Goal: Task Accomplishment & Management: Use online tool/utility

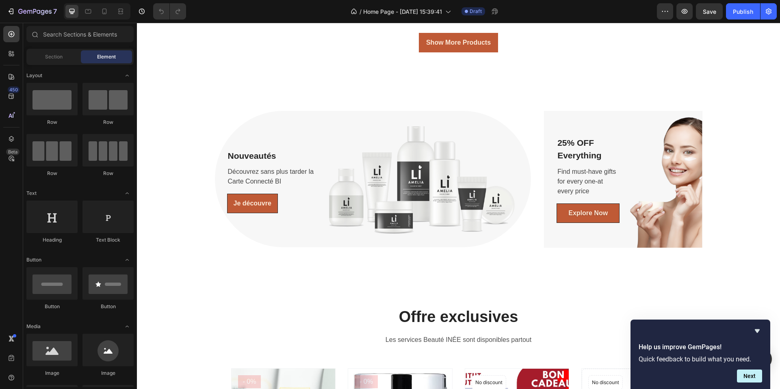
scroll to position [783, 0]
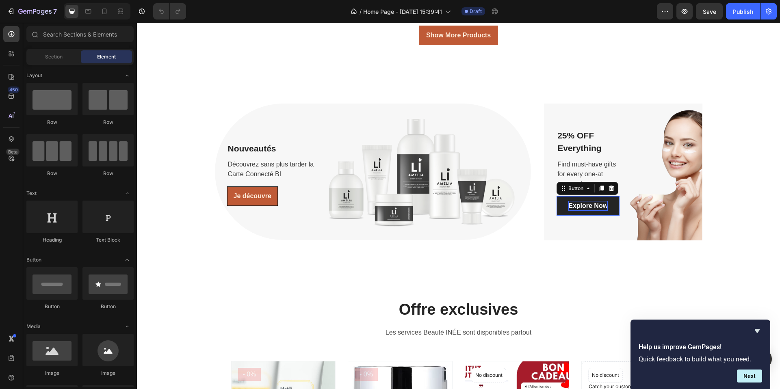
click at [588, 206] on div "Explore Now" at bounding box center [587, 206] width 39 height 10
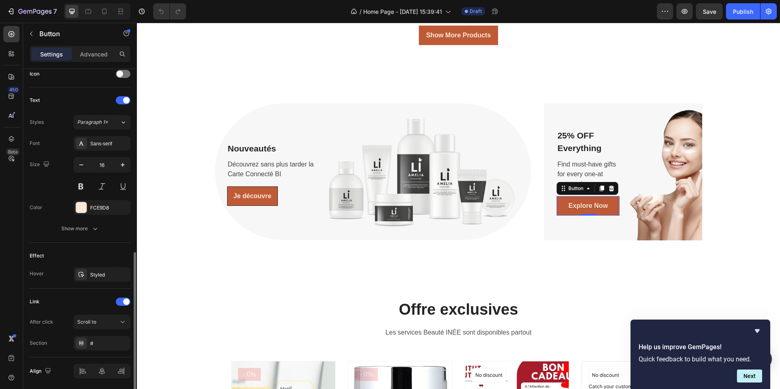
scroll to position [281, 0]
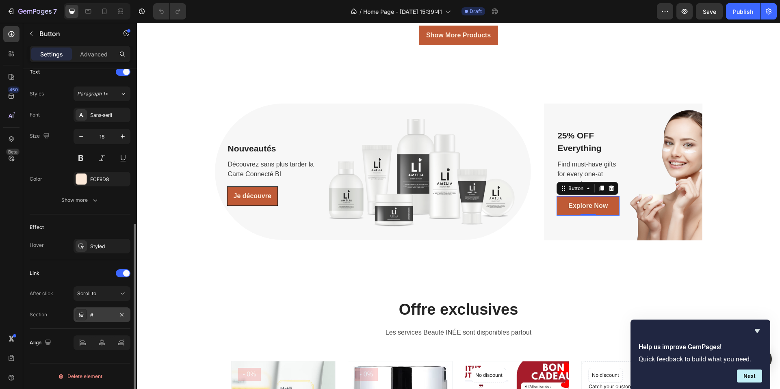
click at [100, 315] on div "#" at bounding box center [102, 314] width 24 height 7
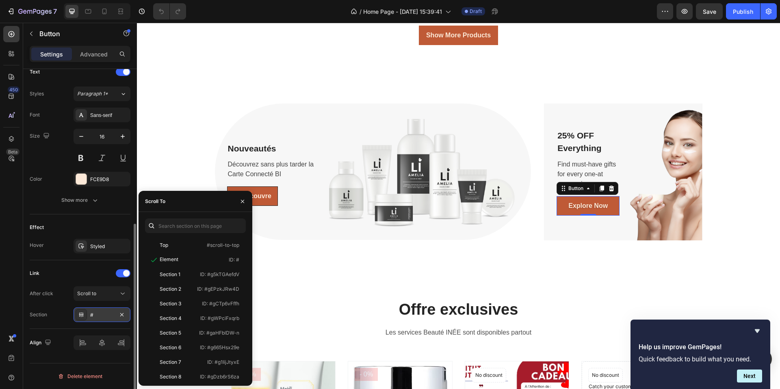
click at [95, 316] on div "#" at bounding box center [102, 314] width 24 height 7
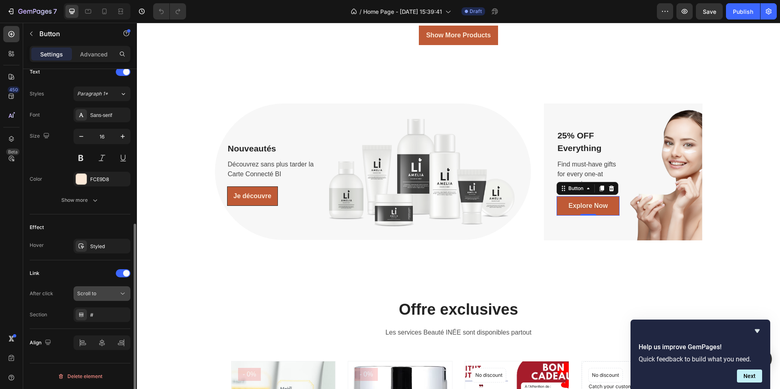
click at [97, 296] on div "Scroll to" at bounding box center [97, 293] width 41 height 7
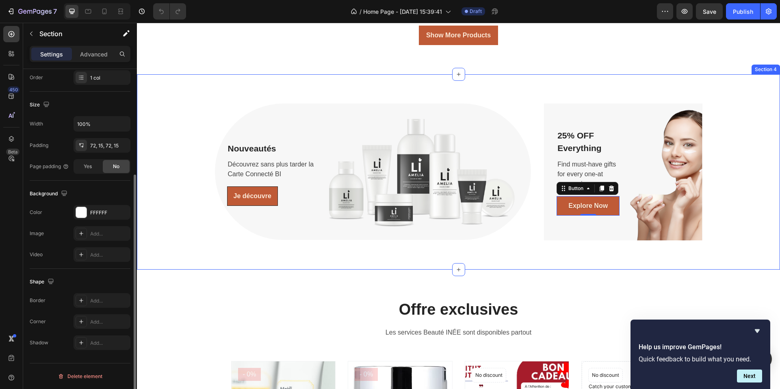
click at [310, 243] on div "Nouveautés Text block Découvrez sans plus tarder la Carte Connecté BI Text bloc…" at bounding box center [458, 171] width 643 height 195
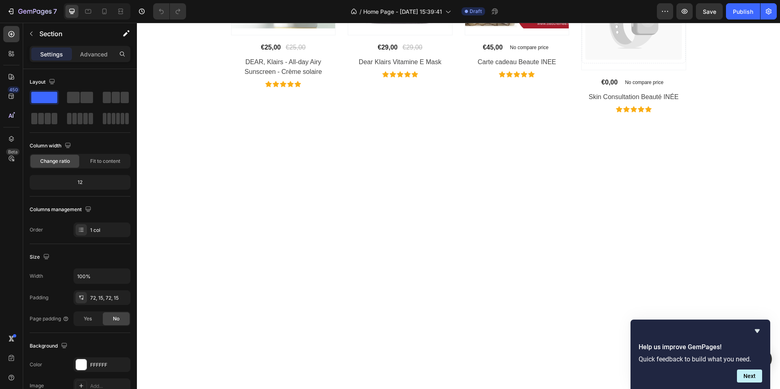
scroll to position [814, 0]
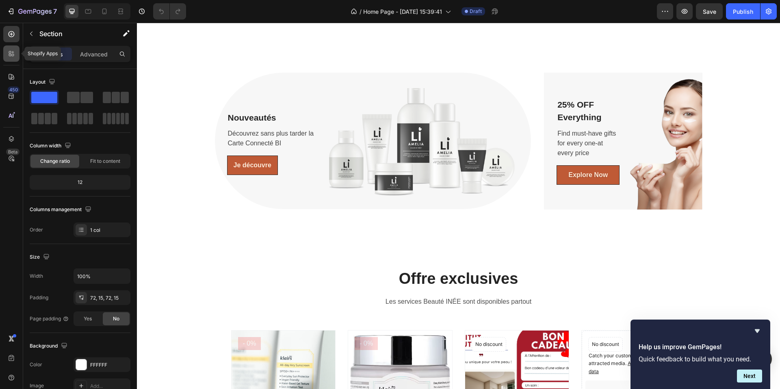
click at [12, 55] on icon at bounding box center [13, 55] width 2 height 2
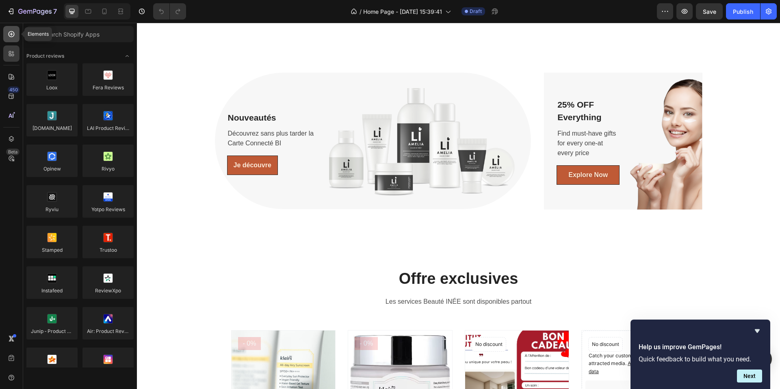
click at [14, 39] on div at bounding box center [11, 34] width 16 height 16
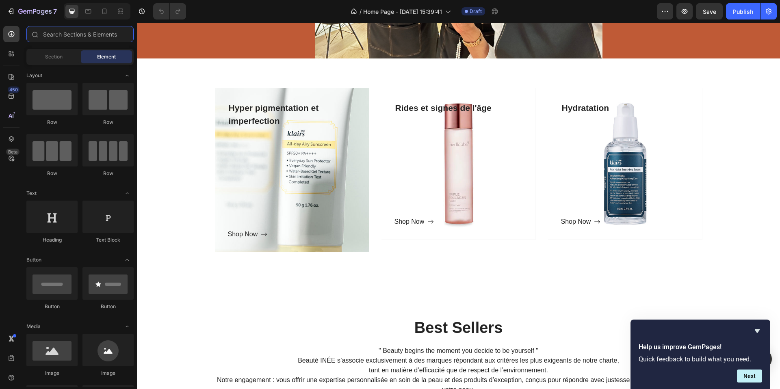
scroll to position [76, 0]
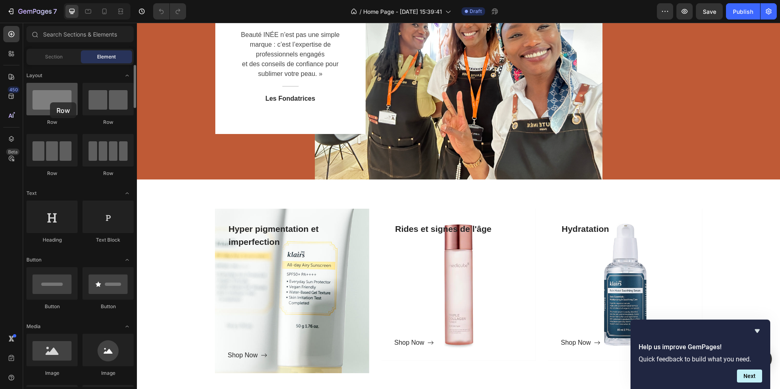
click at [50, 102] on div at bounding box center [51, 99] width 51 height 32
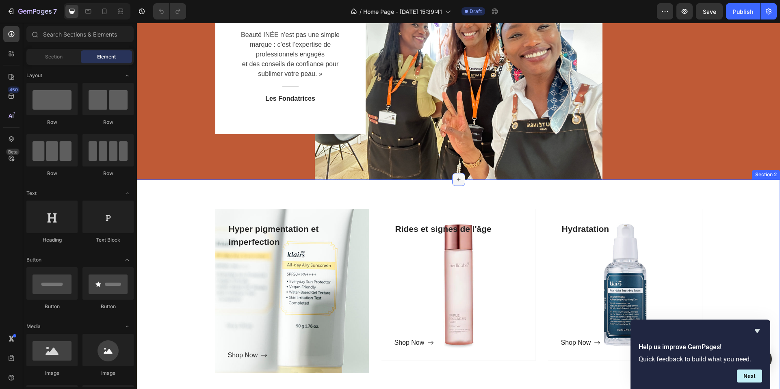
click at [456, 183] on div at bounding box center [458, 179] width 13 height 13
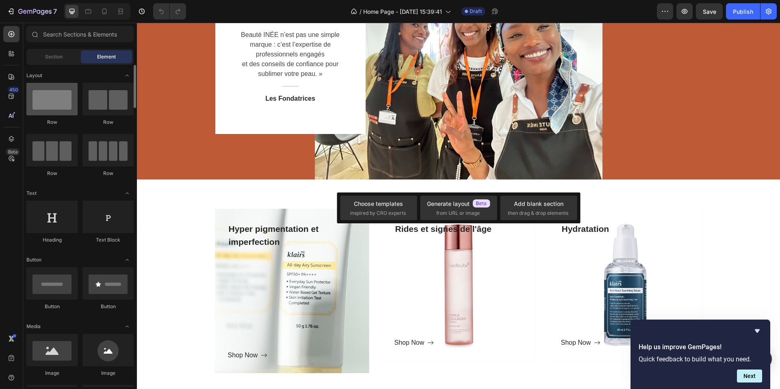
click at [60, 106] on div at bounding box center [51, 99] width 51 height 32
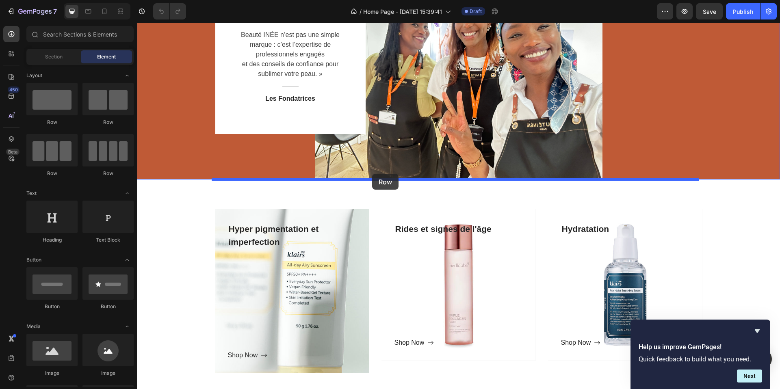
drag, startPoint x: 197, startPoint y: 128, endPoint x: 372, endPoint y: 174, distance: 181.0
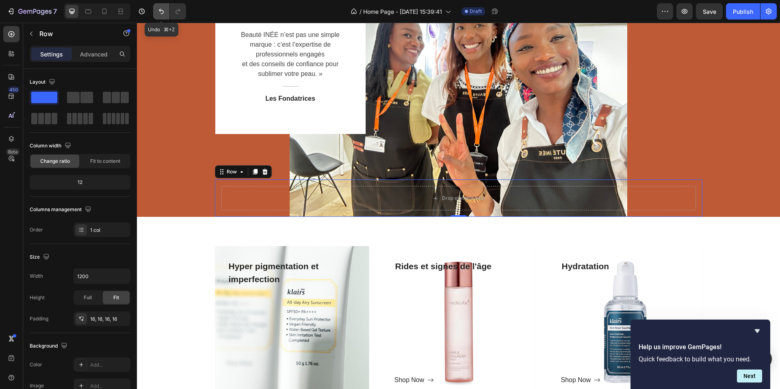
click at [156, 11] on button "Undo/Redo" at bounding box center [161, 11] width 16 height 16
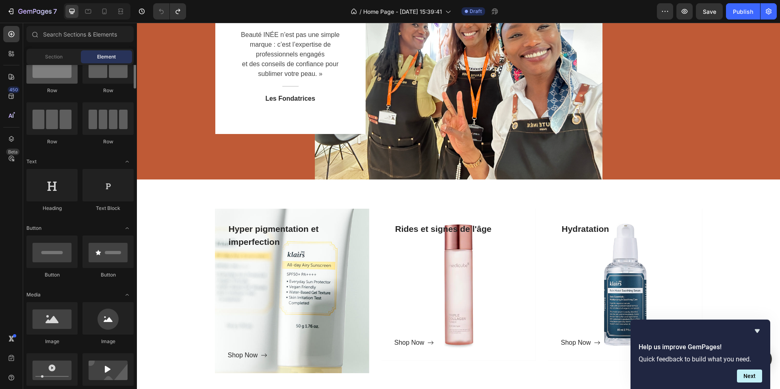
scroll to position [2, 0]
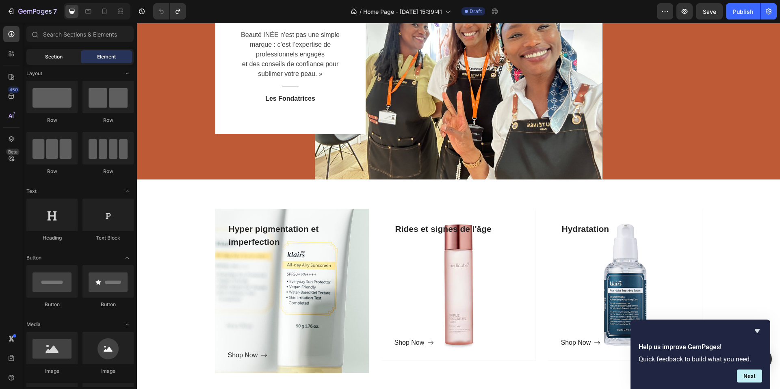
click at [64, 63] on div "Section" at bounding box center [53, 56] width 51 height 13
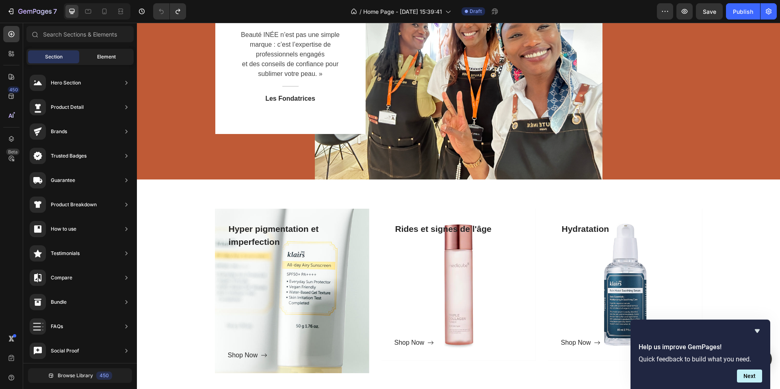
click at [106, 57] on span "Element" at bounding box center [106, 56] width 19 height 7
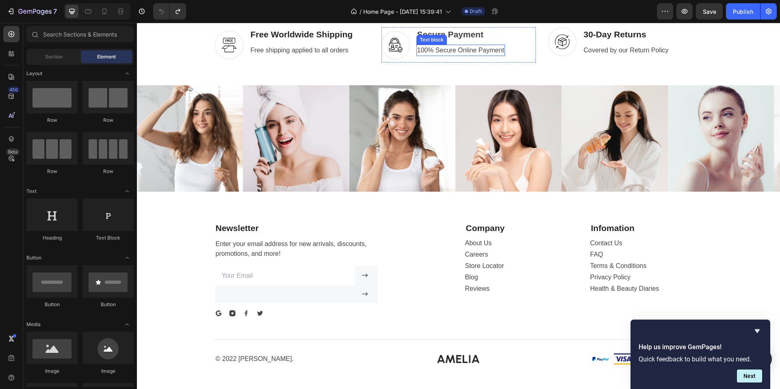
scroll to position [1662, 0]
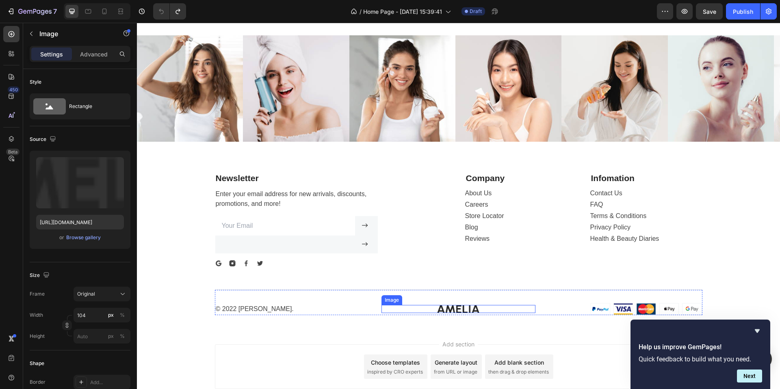
click at [442, 310] on img at bounding box center [458, 309] width 42 height 9
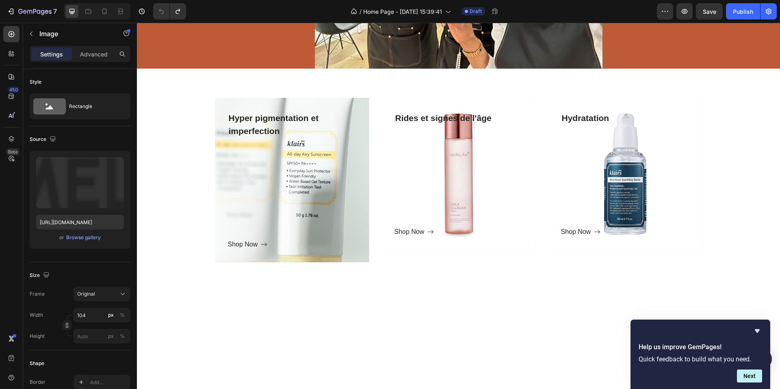
scroll to position [0, 0]
